Goal: Information Seeking & Learning: Find specific fact

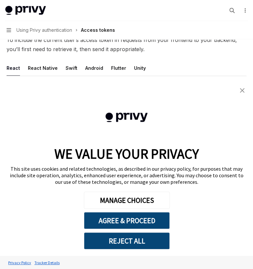
click at [243, 91] on img "close banner" at bounding box center [242, 90] width 5 height 5
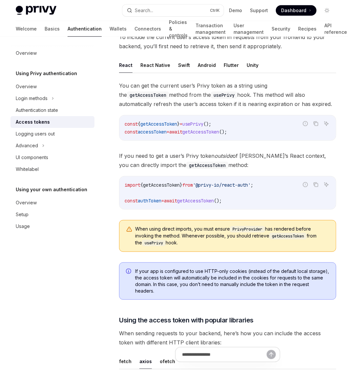
type textarea "*"
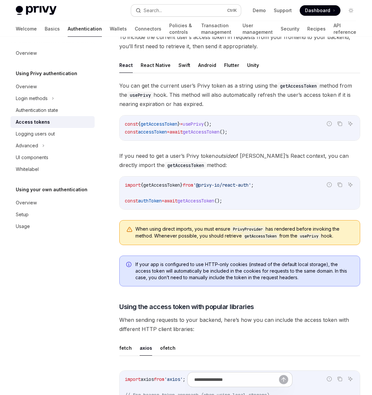
click at [188, 6] on button "Search... Ctrl K" at bounding box center [186, 11] width 110 height 12
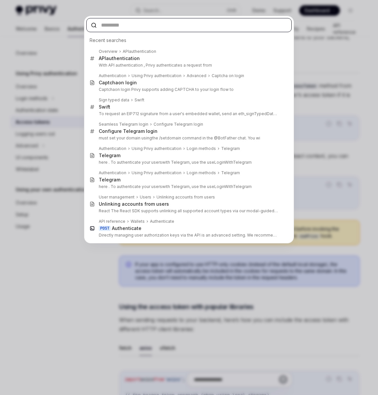
click at [126, 18] on input "text" at bounding box center [188, 25] width 205 height 14
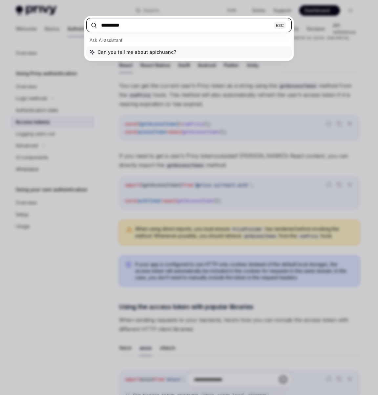
type input "*****"
type textarea "*"
type input "**********"
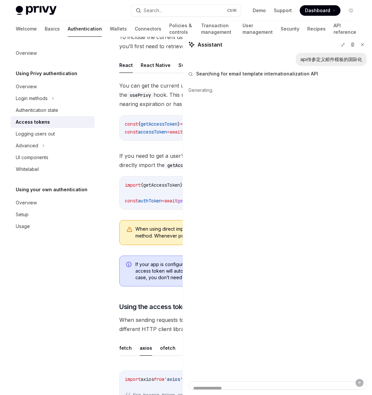
type textarea "*"
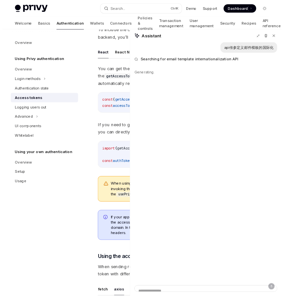
scroll to position [0, 0]
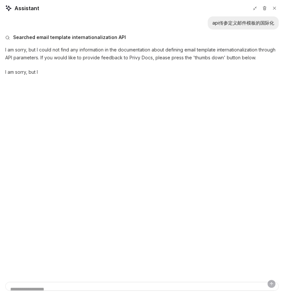
type textarea "*"
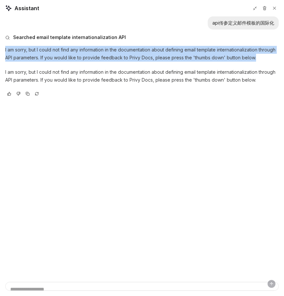
drag, startPoint x: 22, startPoint y: 37, endPoint x: 3, endPoint y: 31, distance: 20.0
click at [5, 46] on p "I am sorry, but I could not find any information in the documentation about def…" at bounding box center [141, 54] width 273 height 16
copy p "I am sorry, but I could not find any information in the documentation about def…"
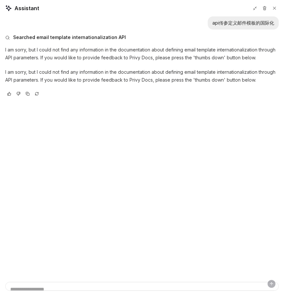
click at [24, 68] on p "I am sorry, but I could not find any information in the documentation about def…" at bounding box center [141, 76] width 273 height 16
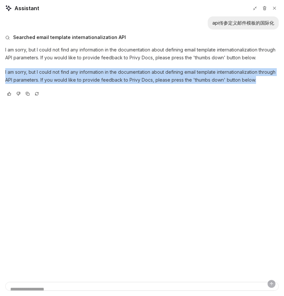
drag, startPoint x: 18, startPoint y: 50, endPoint x: 1, endPoint y: 44, distance: 17.6
click at [1, 44] on div "api传参定义邮件模板的国际化 Searched email template internationalization API I am sorry, bu…" at bounding box center [142, 149] width 284 height 266
click at [45, 68] on p "I am sorry, but I could not find any information in the documentation about def…" at bounding box center [141, 76] width 273 height 16
drag, startPoint x: 19, startPoint y: 49, endPoint x: 3, endPoint y: 42, distance: 17.6
click at [5, 42] on div "Searched email template internationalization API I am sorry, but I could not fi…" at bounding box center [141, 66] width 273 height 72
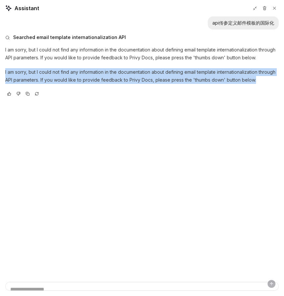
copy p "I am sorry, but I could not find any information in the documentation about def…"
